Goal: Task Accomplishment & Management: Manage account settings

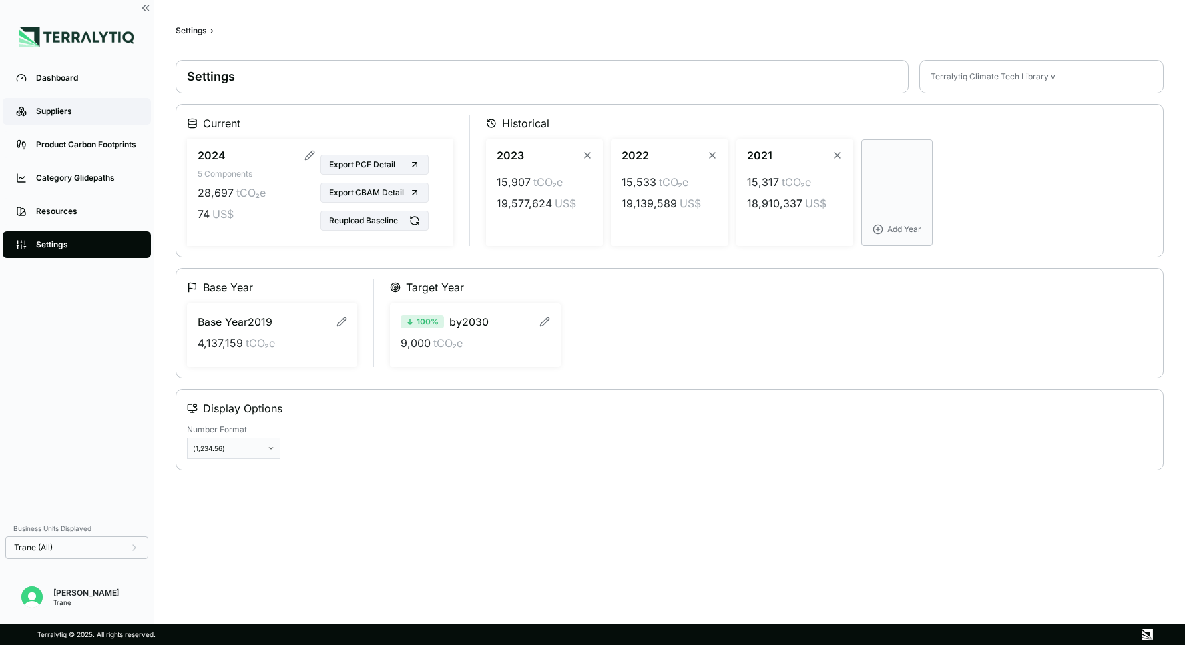
click at [58, 108] on div "Suppliers" at bounding box center [87, 111] width 102 height 11
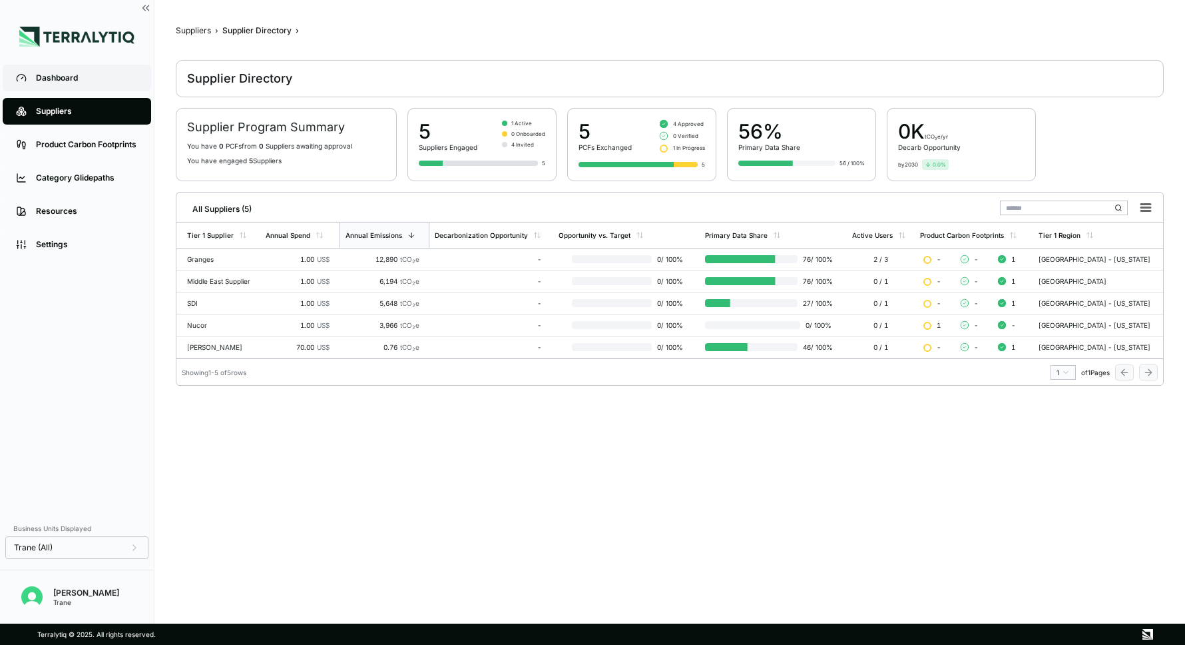
click at [59, 82] on div "Dashboard" at bounding box center [87, 78] width 102 height 11
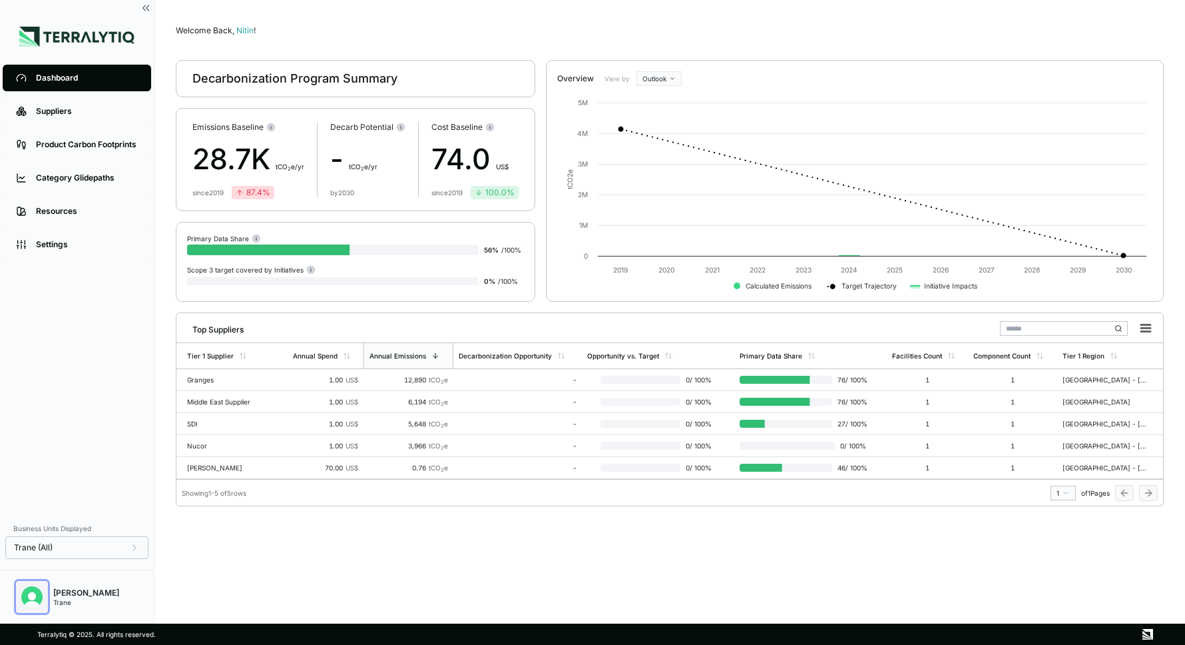
click at [27, 593] on img "Open user button" at bounding box center [31, 596] width 21 height 21
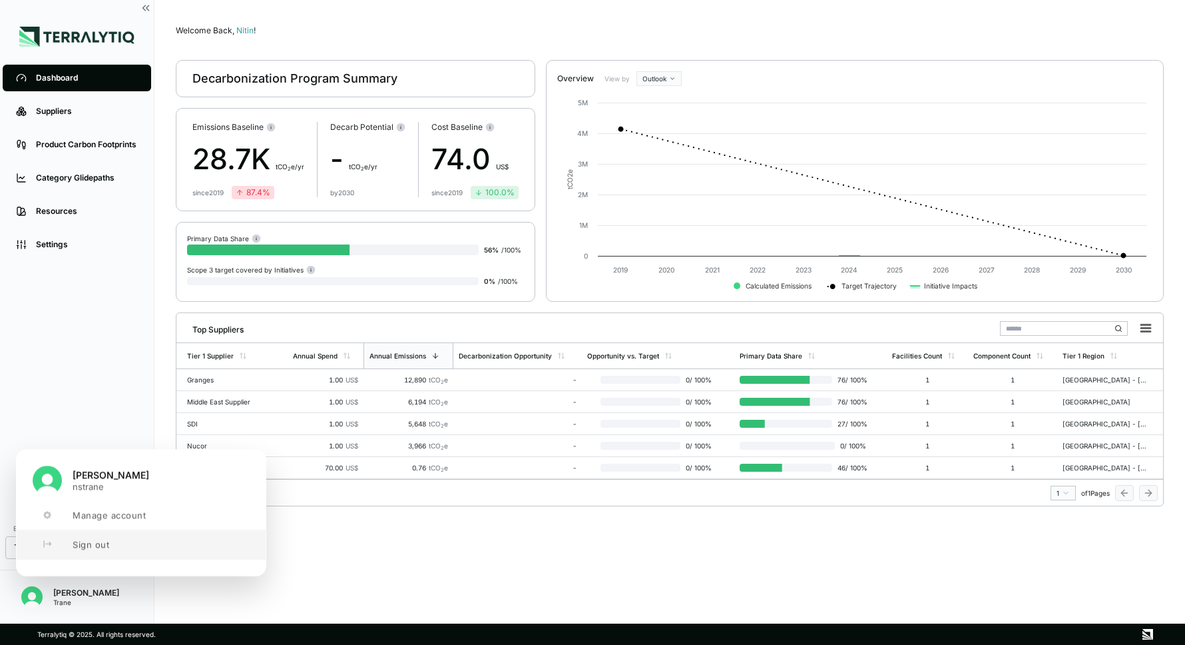
click at [74, 545] on span "Sign out" at bounding box center [91, 544] width 37 height 11
